Goal: Information Seeking & Learning: Understand process/instructions

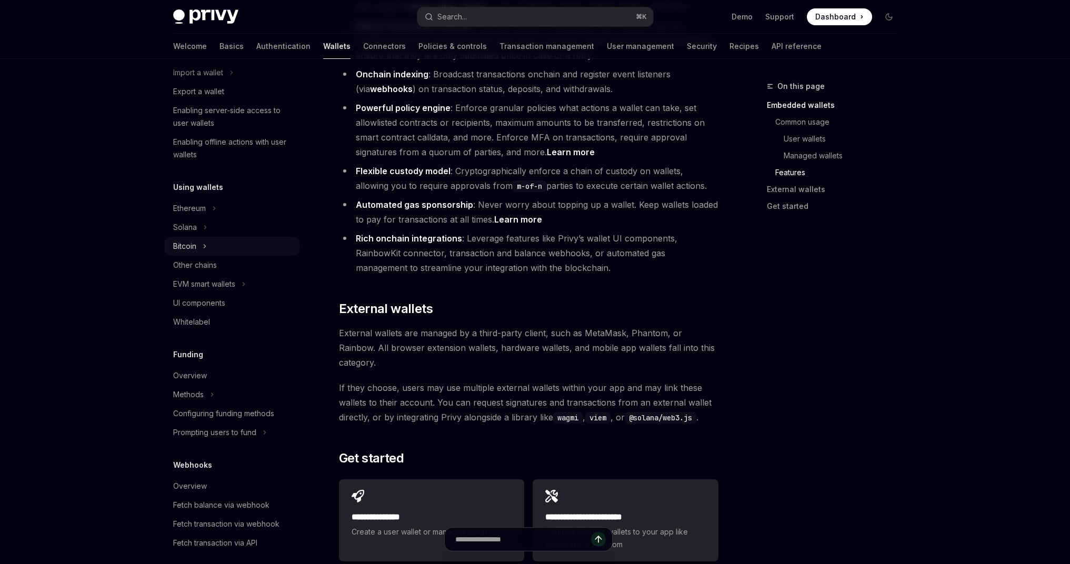
scroll to position [153, 0]
click at [256, 48] on link "Authentication" at bounding box center [283, 46] width 54 height 25
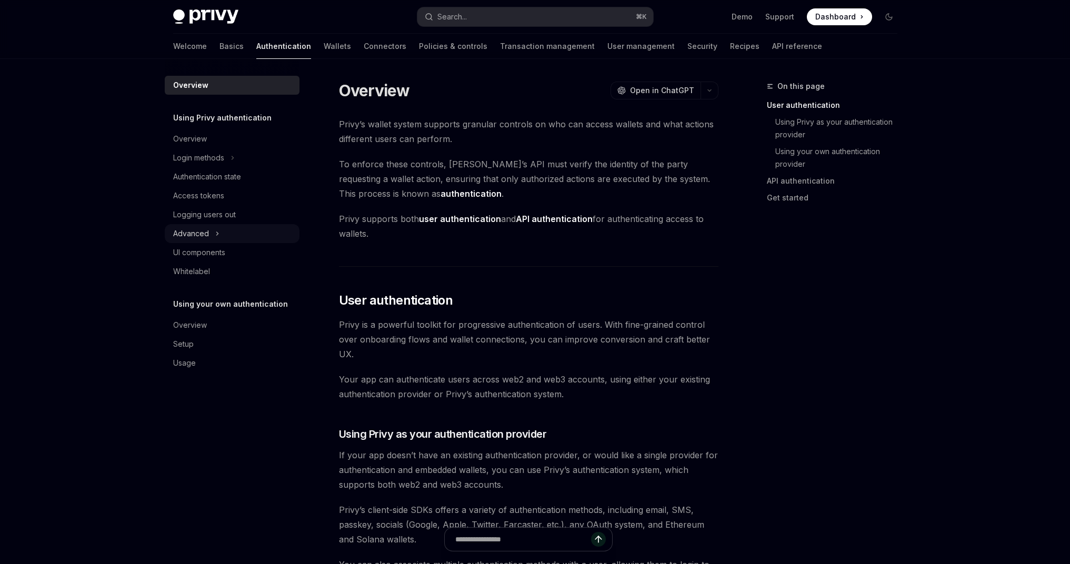
click at [211, 234] on div "Advanced" at bounding box center [232, 233] width 135 height 19
click at [233, 254] on div "MFA" at bounding box center [232, 252] width 135 height 19
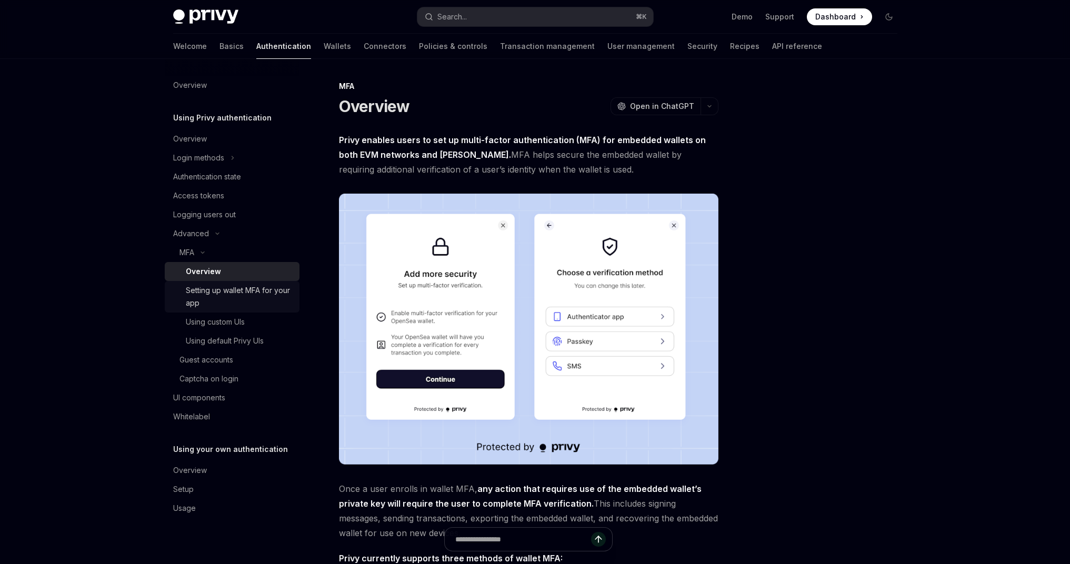
click at [244, 286] on div "Setting up wallet MFA for your app" at bounding box center [239, 296] width 107 height 25
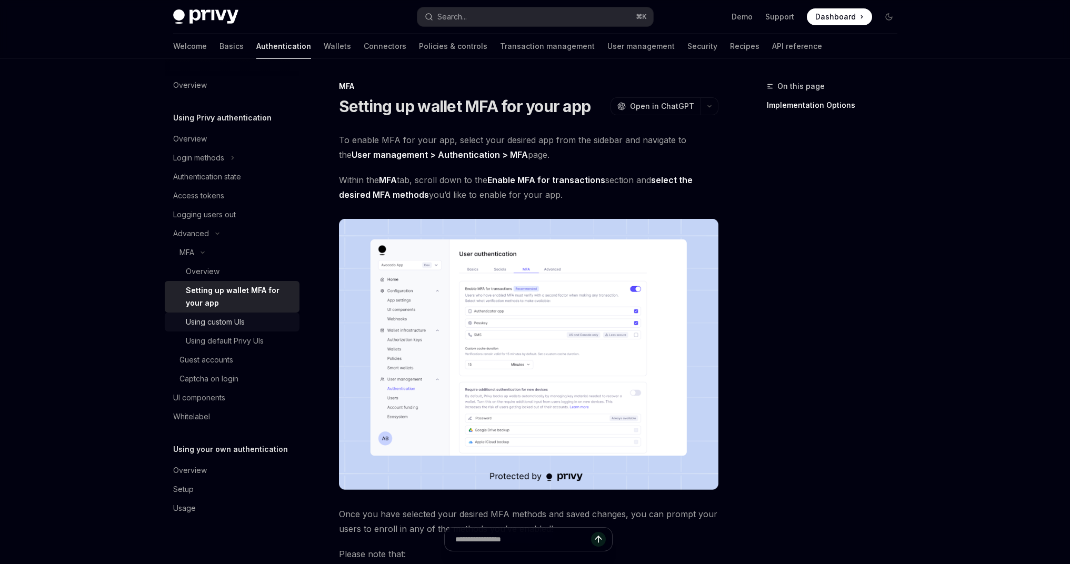
click at [234, 322] on div "Using custom UIs" at bounding box center [215, 322] width 59 height 13
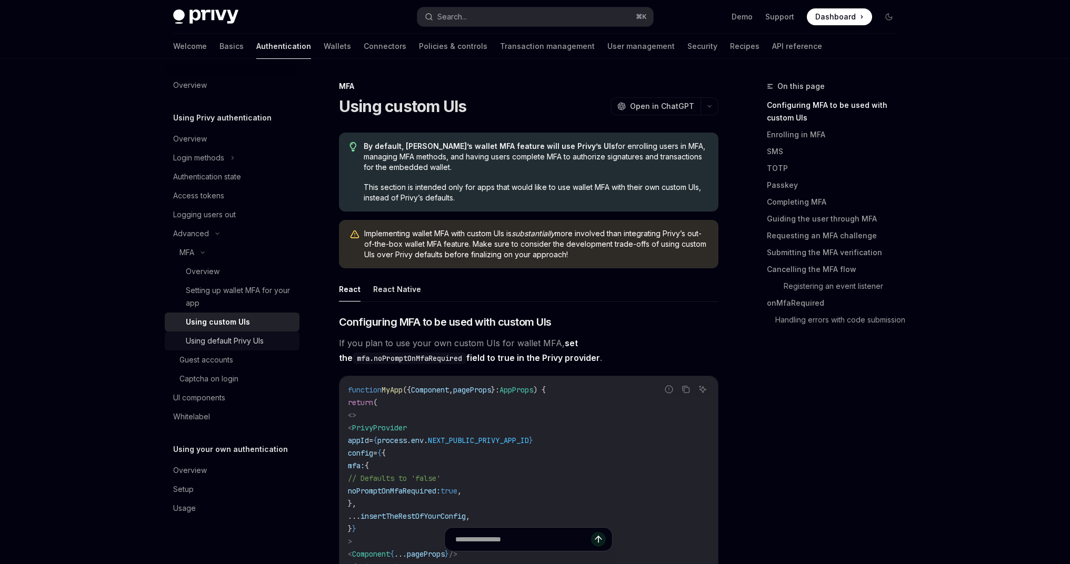
click at [234, 335] on div "Using default Privy UIs" at bounding box center [225, 341] width 78 height 13
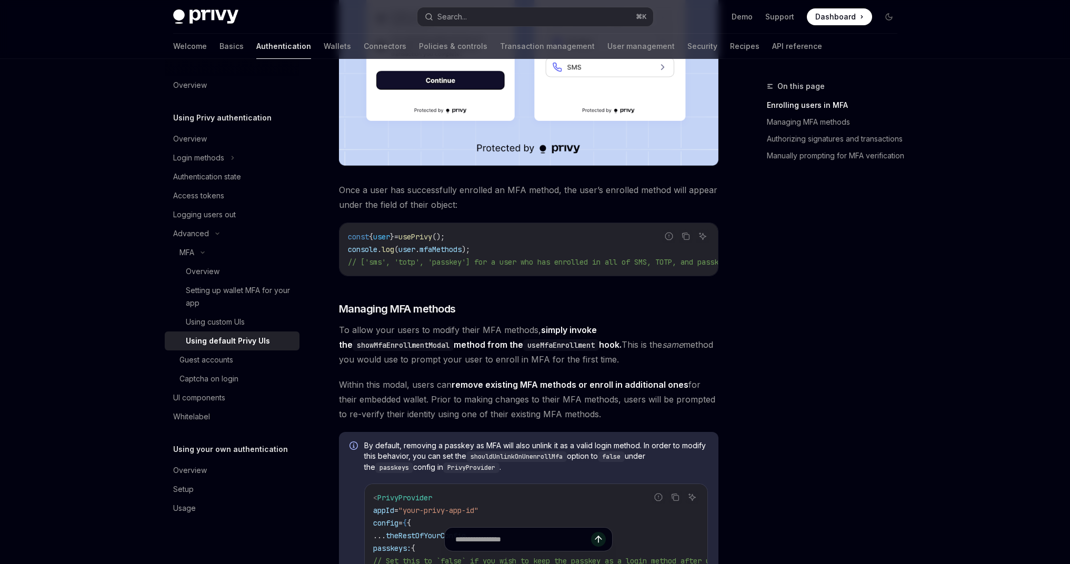
scroll to position [564, 0]
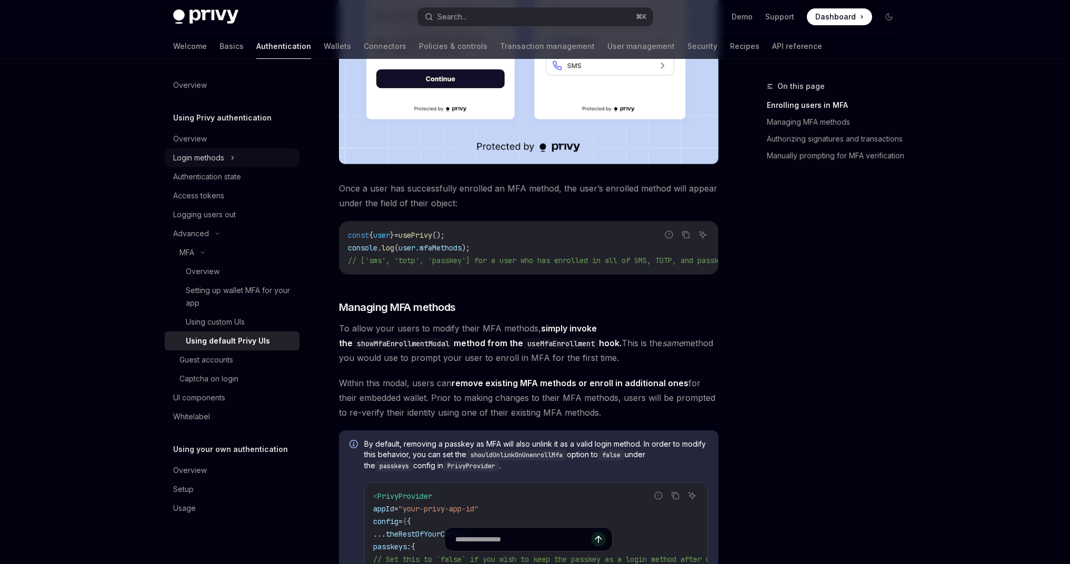
click at [214, 154] on div "Login methods" at bounding box center [198, 158] width 51 height 13
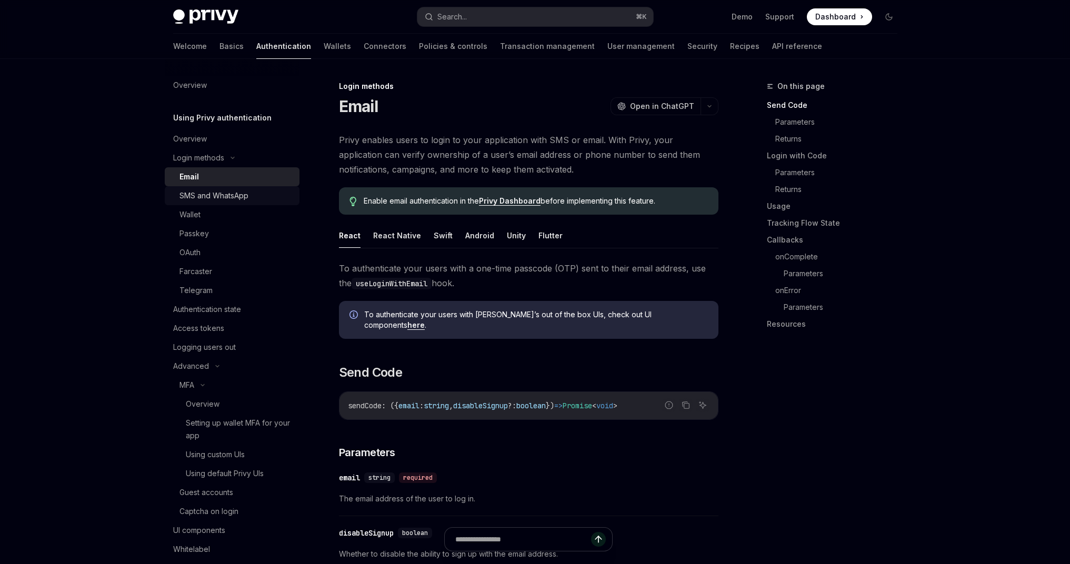
click at [214, 199] on div "SMS and WhatsApp" at bounding box center [213, 195] width 69 height 13
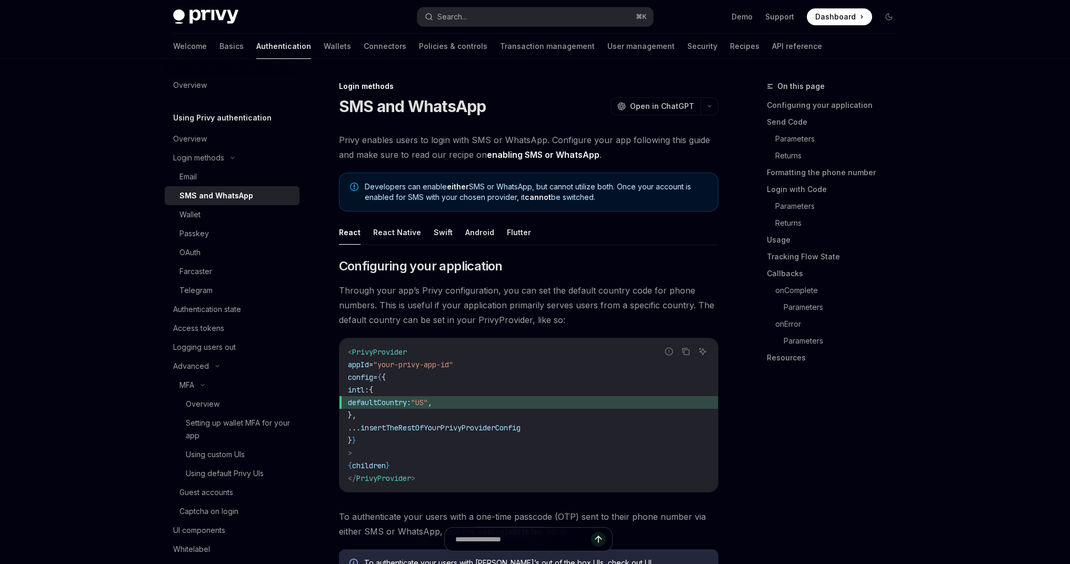
type textarea "*"
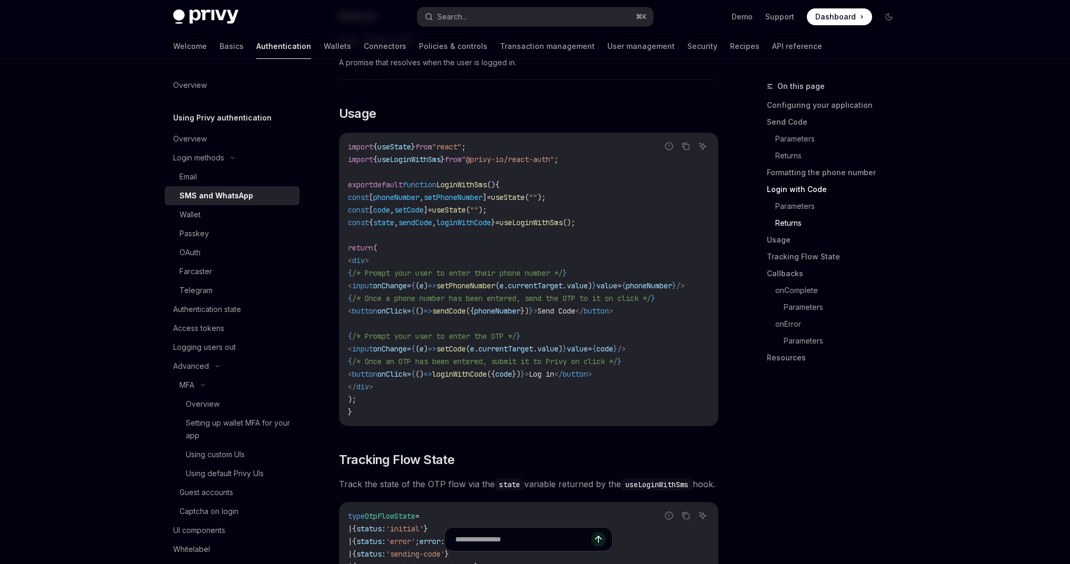
scroll to position [1312, 0]
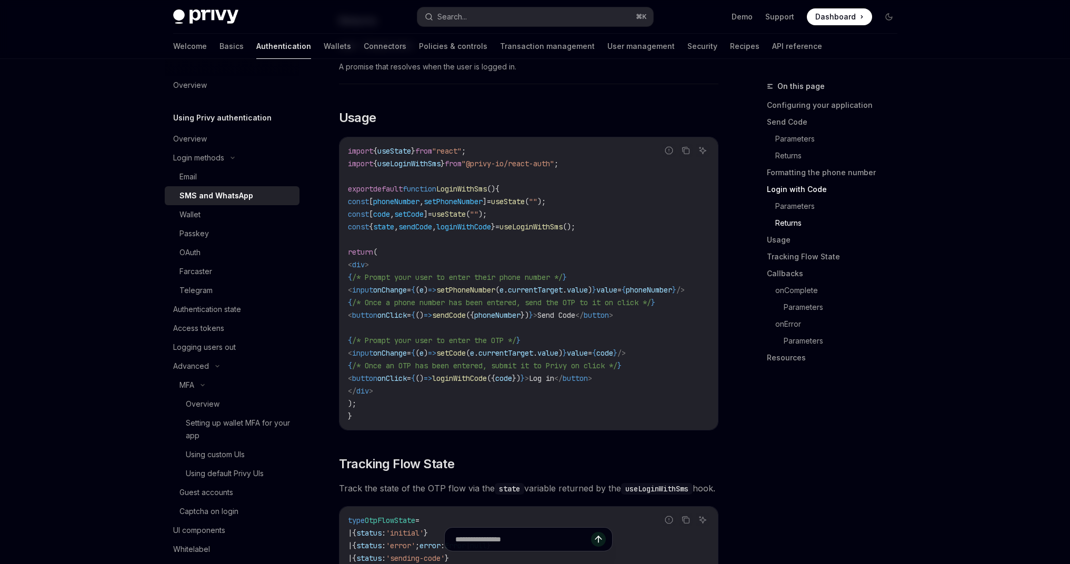
click at [466, 311] on span "sendCode" at bounding box center [449, 315] width 34 height 9
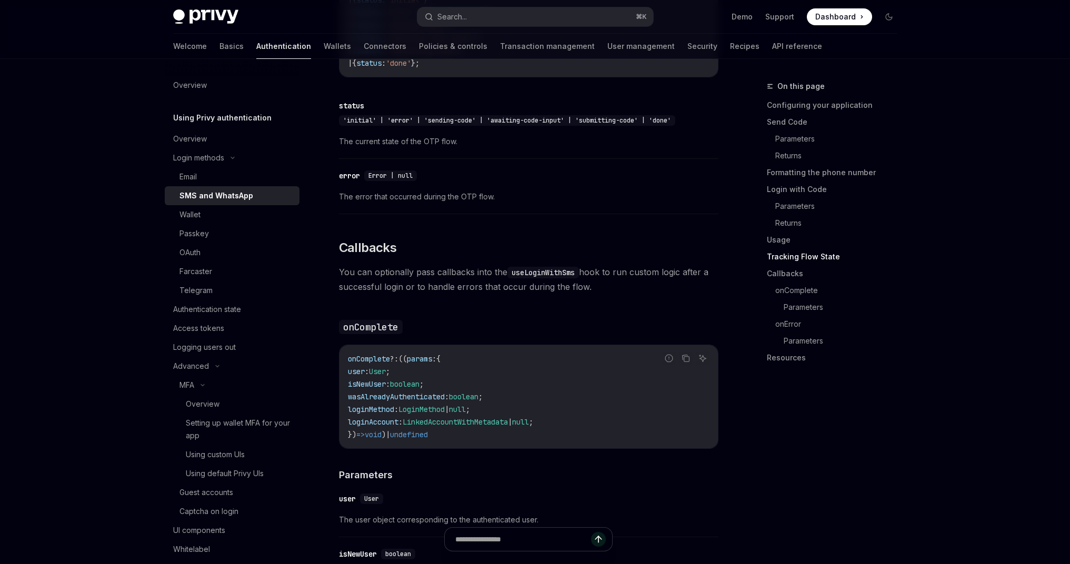
scroll to position [1866, 0]
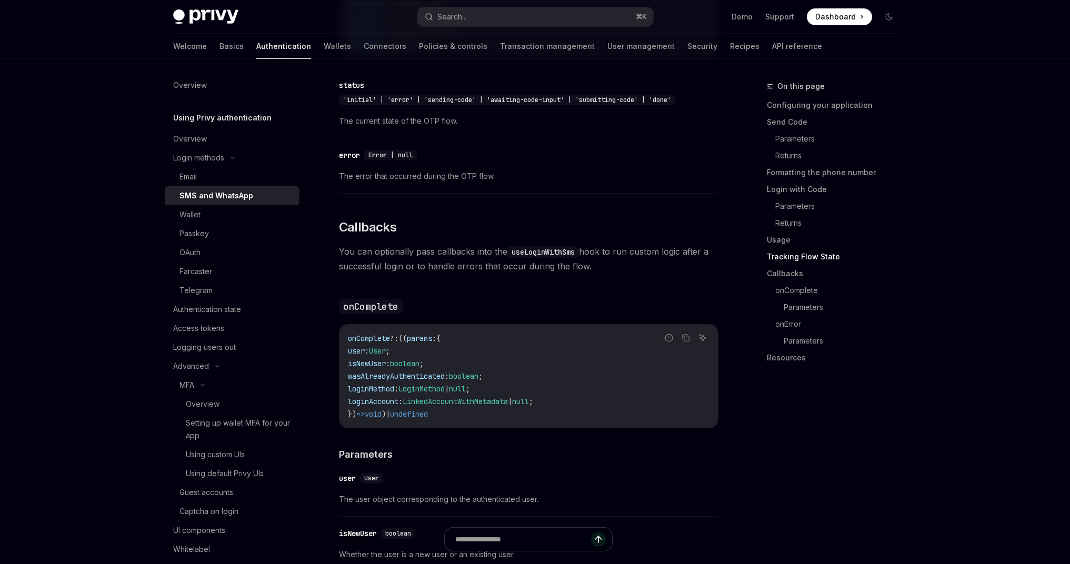
click at [542, 274] on span "You can optionally pass callbacks into the useLoginWithSms hook to run custom l…" at bounding box center [529, 258] width 380 height 29
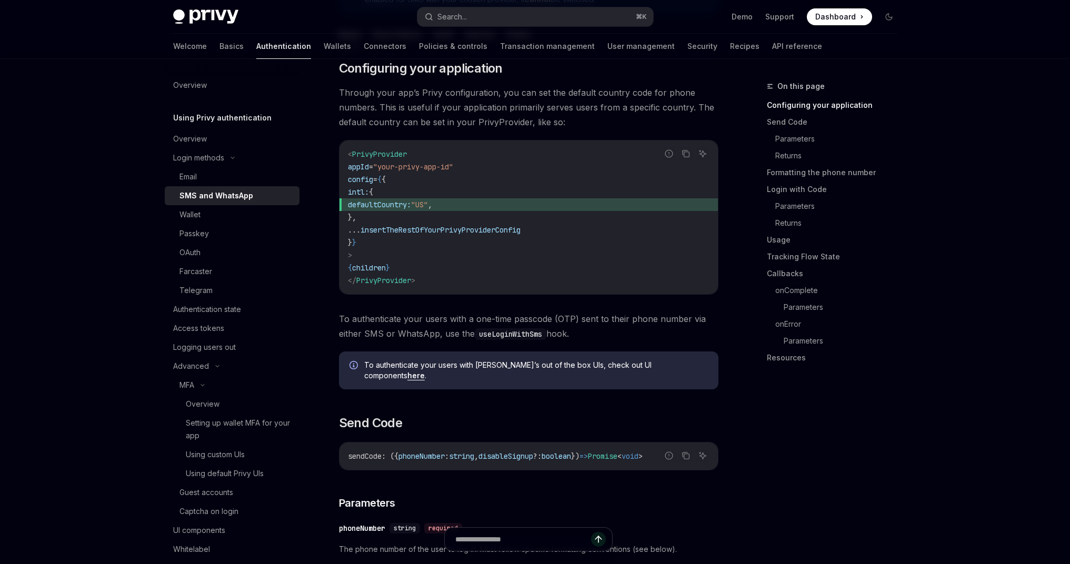
scroll to position [194, 0]
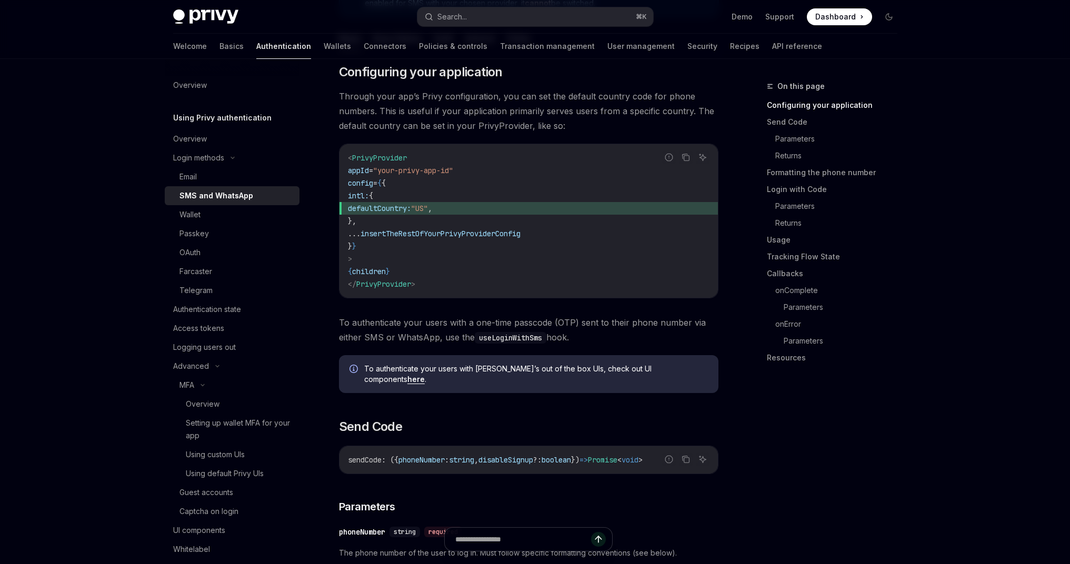
click at [512, 338] on code "useLoginWithSms" at bounding box center [511, 338] width 72 height 12
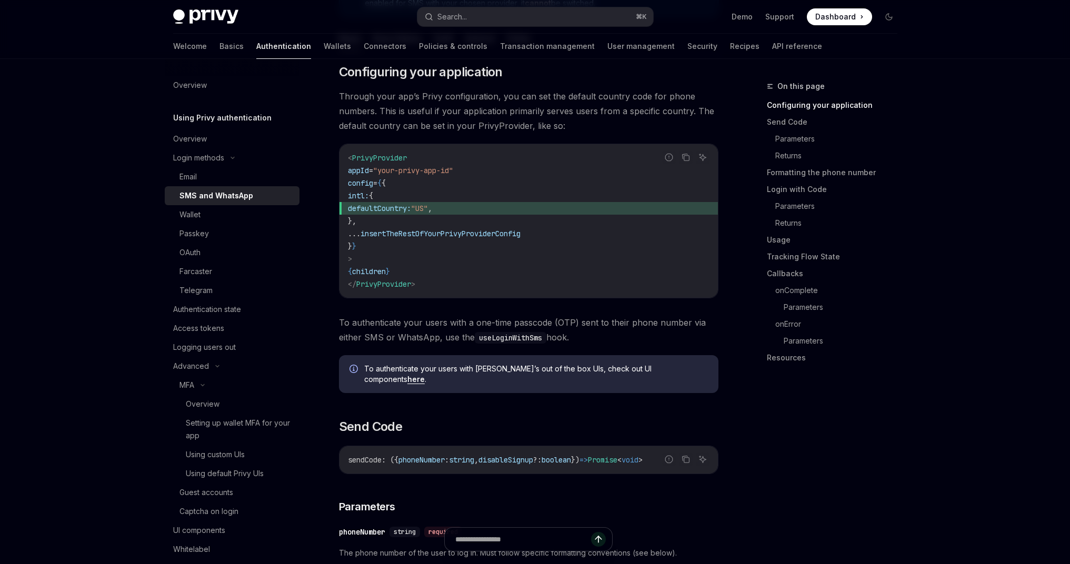
click at [512, 338] on code "useLoginWithSms" at bounding box center [511, 338] width 72 height 12
copy code "useLoginWithSms"
drag, startPoint x: 375, startPoint y: 224, endPoint x: 364, endPoint y: 197, distance: 29.0
click at [364, 197] on code "< PrivyProvider appId = "your-privy-app-id" config = { { intl: { defaultCountry…" at bounding box center [529, 221] width 362 height 139
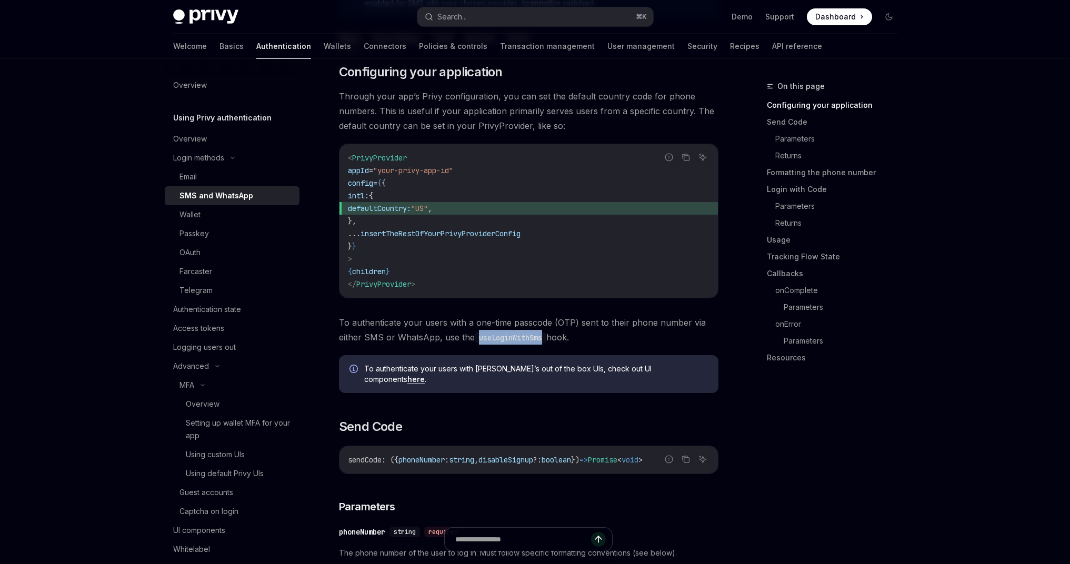
copy code "intl: { defaultCountry: "US" , },"
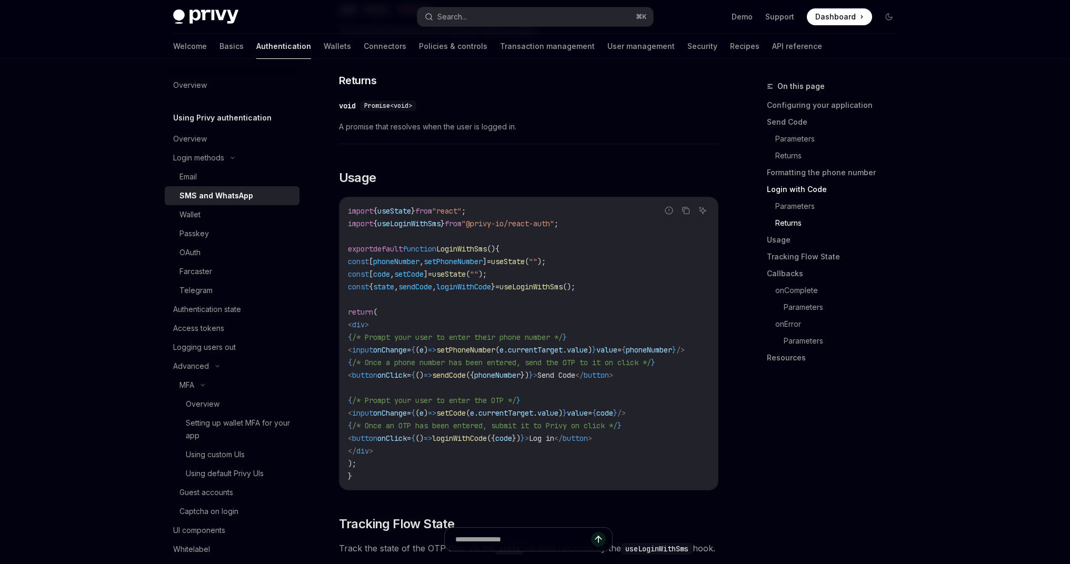
scroll to position [1250, 0]
click at [684, 212] on icon "Copy the contents from the code block" at bounding box center [686, 214] width 5 height 5
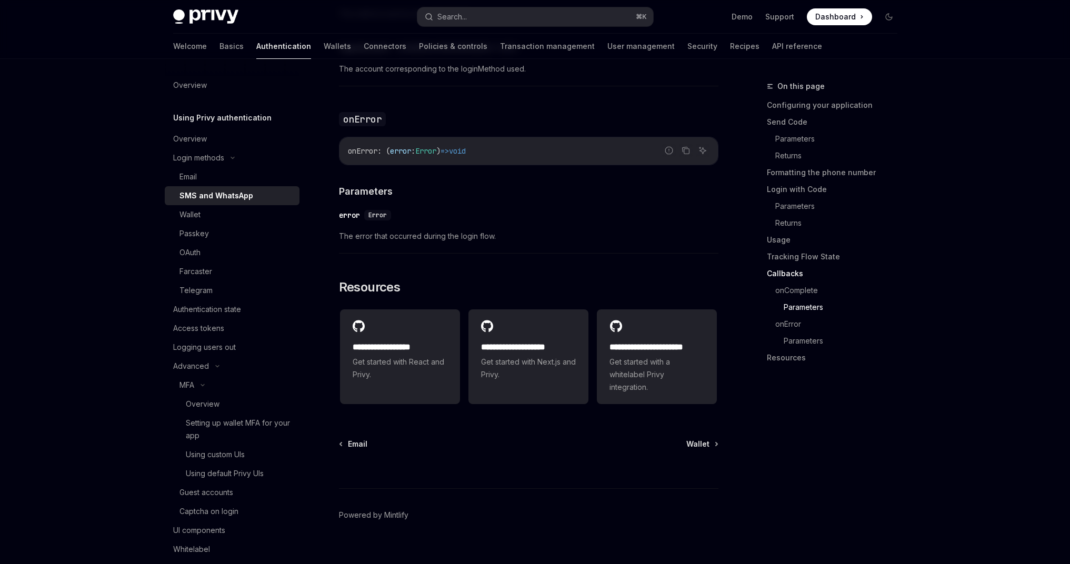
scroll to position [2518, 0]
click at [736, 18] on link "Demo" at bounding box center [742, 17] width 21 height 11
